Goal: Go to known website: Access a specific website the user already knows

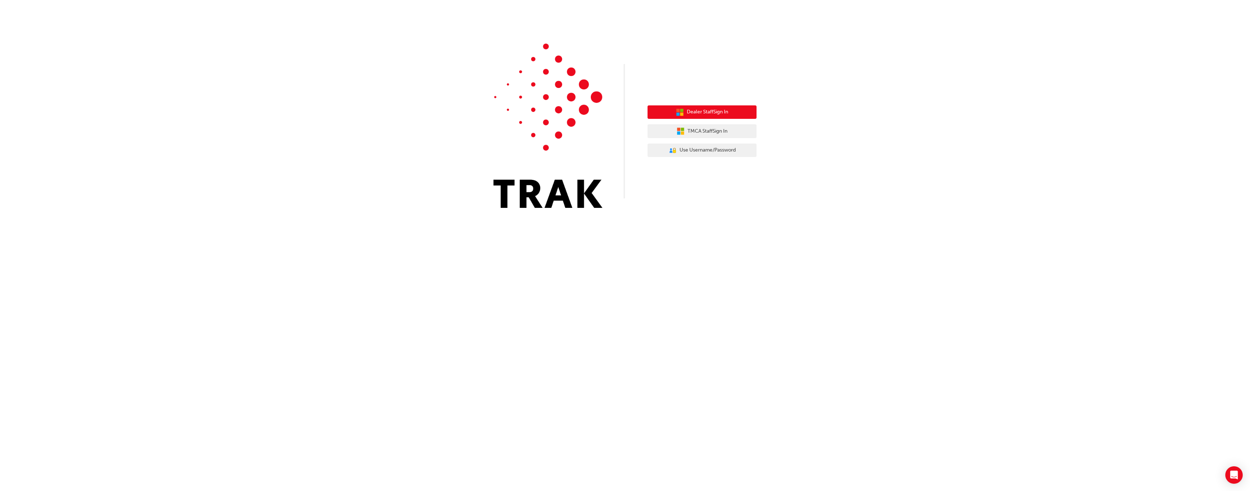
click at [725, 114] on span "Dealer Staff Sign In" at bounding box center [707, 112] width 41 height 8
